Goal: Information Seeking & Learning: Understand process/instructions

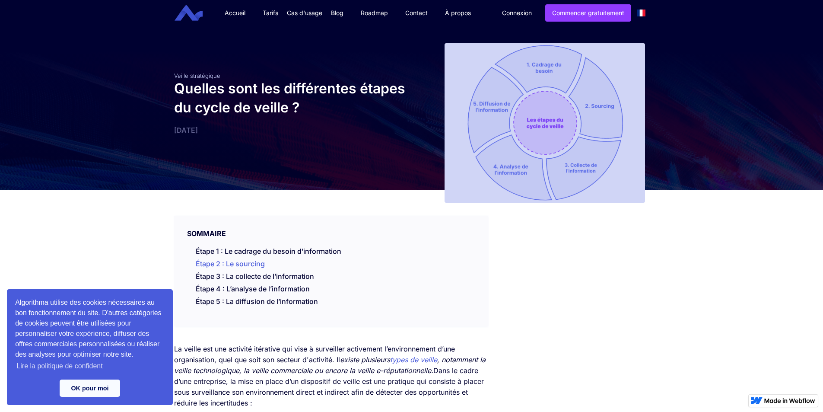
click at [235, 267] on link "Étape 2 : Le sourcing" at bounding box center [230, 263] width 69 height 9
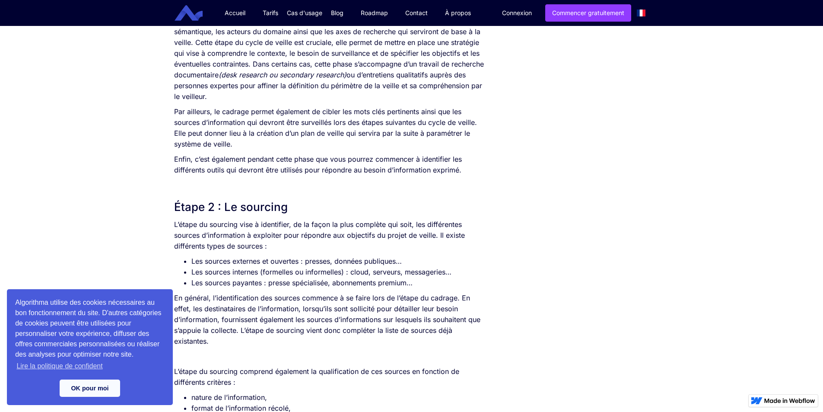
scroll to position [407, 0]
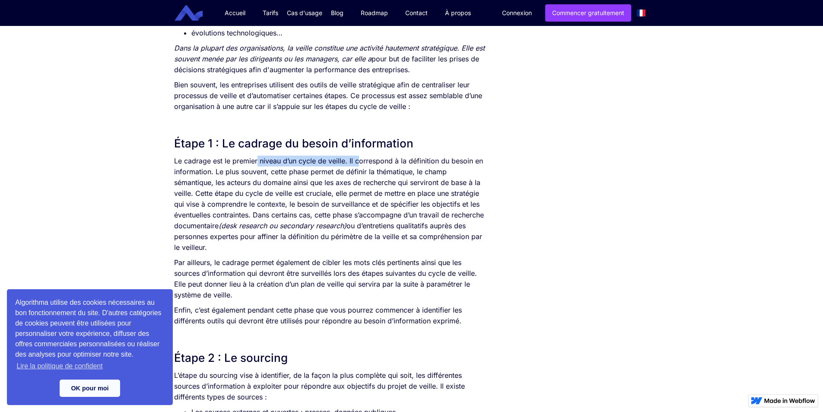
drag, startPoint x: 257, startPoint y: 163, endPoint x: 359, endPoint y: 160, distance: 101.6
click at [359, 160] on p "Le cadrage est le premier niveau d’un cycle de veille. Il correspond à la défin…" at bounding box center [331, 204] width 314 height 97
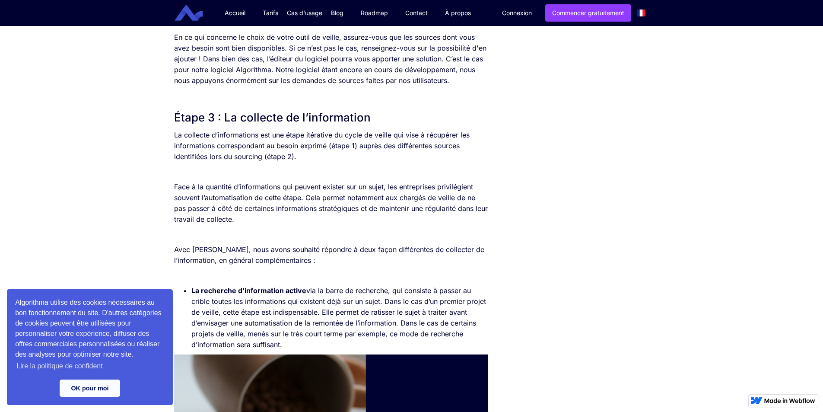
scroll to position [1012, 0]
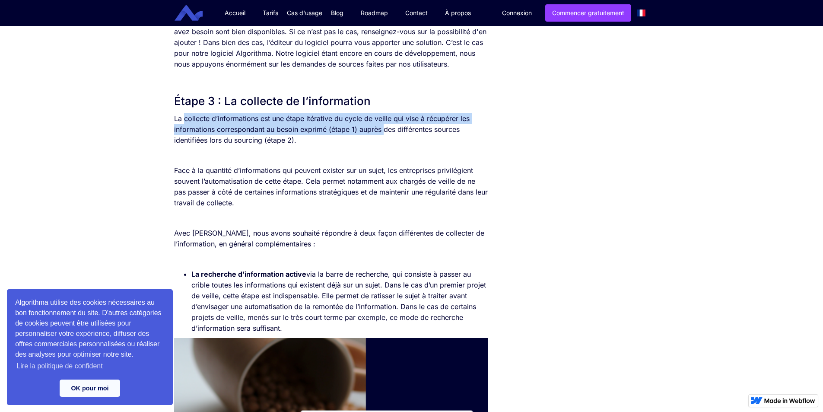
drag, startPoint x: 185, startPoint y: 119, endPoint x: 385, endPoint y: 128, distance: 199.5
click at [385, 128] on p "La collecte d’informations est une étape itérative du cycle de veille qui vise …" at bounding box center [331, 129] width 314 height 32
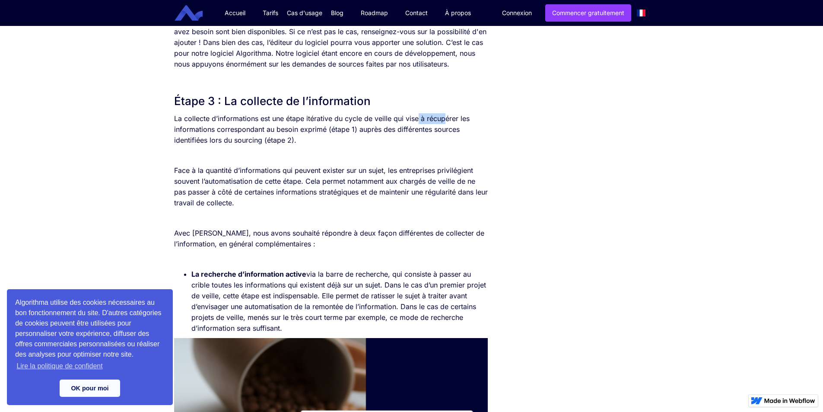
drag, startPoint x: 427, startPoint y: 118, endPoint x: 447, endPoint y: 119, distance: 19.5
click at [447, 119] on p "La collecte d’informations est une étape itérative du cycle de veille qui vise …" at bounding box center [331, 129] width 314 height 32
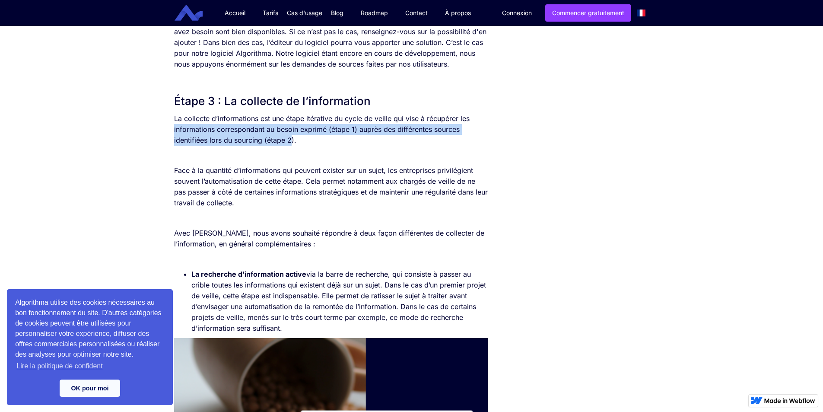
drag, startPoint x: 170, startPoint y: 131, endPoint x: 291, endPoint y: 137, distance: 121.6
click at [291, 137] on div "SOMMAIRE Étape 1 : Le cadrage du besoin d’information Étape 2 : Le sourcing Éta…" at bounding box center [331, 243] width 323 height 2131
click at [291, 137] on p "La collecte d’informations est une étape itérative du cycle de veille qui vise …" at bounding box center [331, 129] width 314 height 32
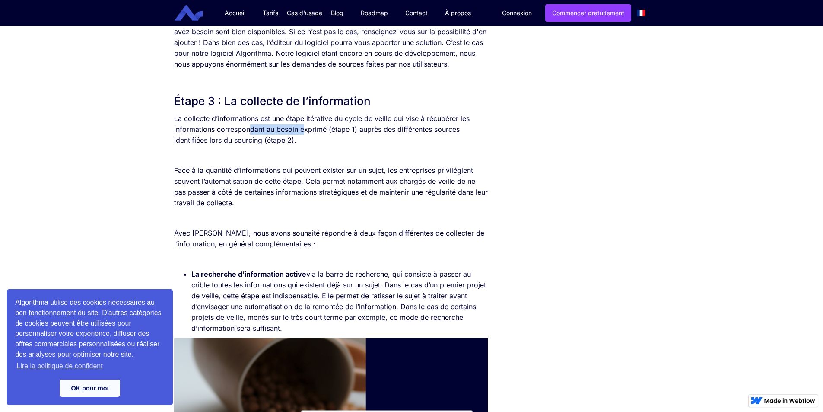
drag, startPoint x: 251, startPoint y: 130, endPoint x: 305, endPoint y: 132, distance: 54.1
click at [305, 132] on p "La collecte d’informations est une étape itérative du cycle de veille qui vise …" at bounding box center [331, 129] width 314 height 32
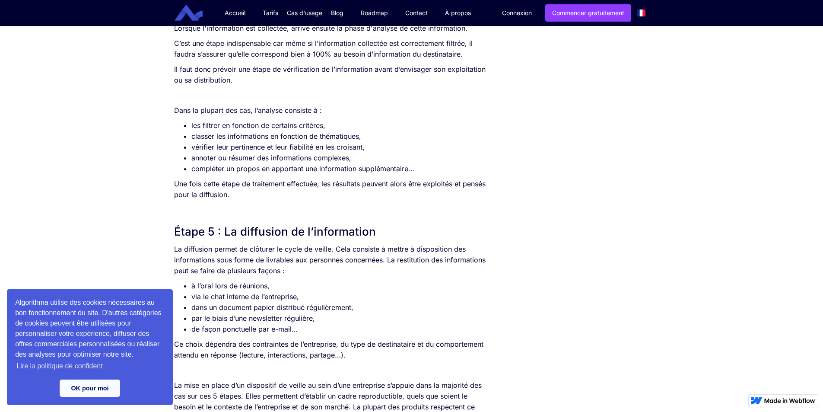
scroll to position [1833, 0]
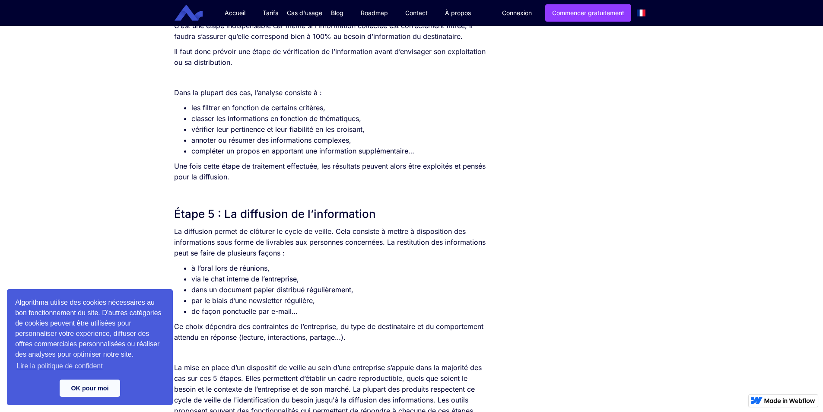
drag, startPoint x: 170, startPoint y: 214, endPoint x: 380, endPoint y: 214, distance: 209.6
click at [380, 214] on h2 "Étape 5 : La diffusion de l’information" at bounding box center [331, 214] width 314 height 16
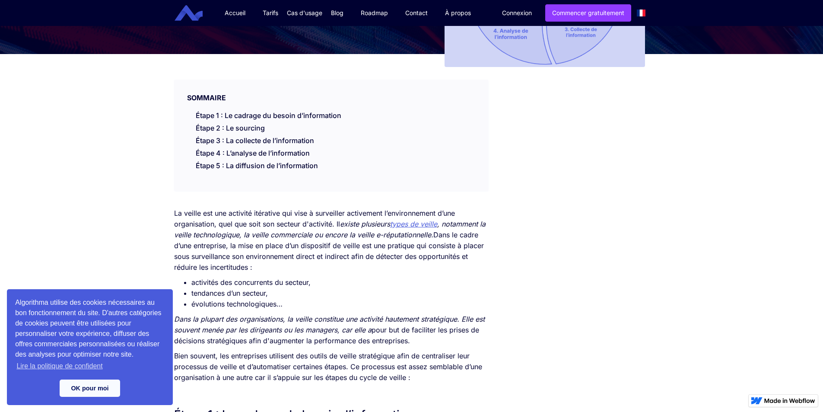
scroll to position [0, 0]
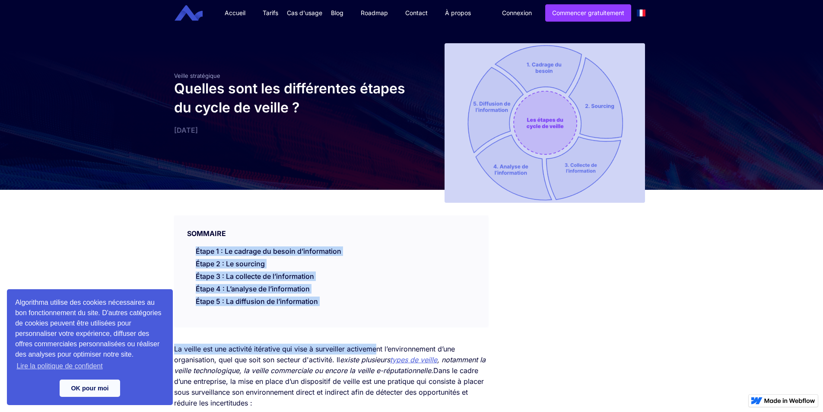
drag, startPoint x: 378, startPoint y: 330, endPoint x: 178, endPoint y: 240, distance: 219.6
click at [178, 240] on div "SOMMAIRE Étape 1 : Le cadrage du besoin d’information Étape 2 : Le sourcing Éta…" at bounding box center [331, 271] width 314 height 111
drag, startPoint x: 181, startPoint y: 240, endPoint x: 317, endPoint y: 316, distance: 155.8
click at [317, 316] on div "SOMMAIRE Étape 1 : Le cadrage du besoin d’information Étape 2 : Le sourcing Éta…" at bounding box center [331, 271] width 314 height 111
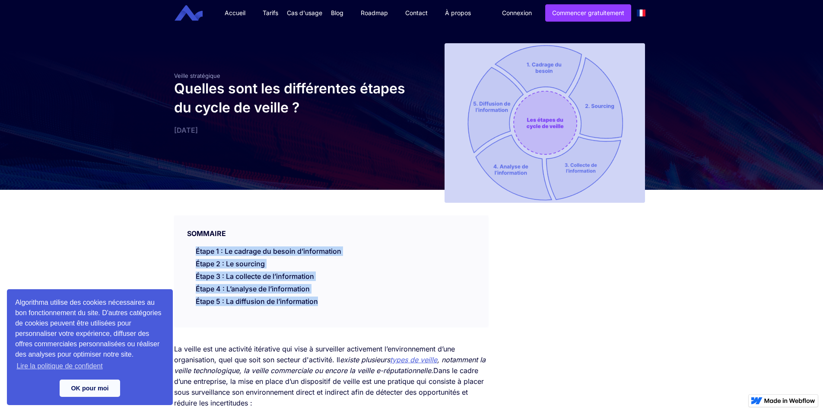
copy ul "Étape 1 : Le cadrage du besoin d’information Étape 2 : Le sourcing Étape 3 : La…"
